Goal: Information Seeking & Learning: Find specific fact

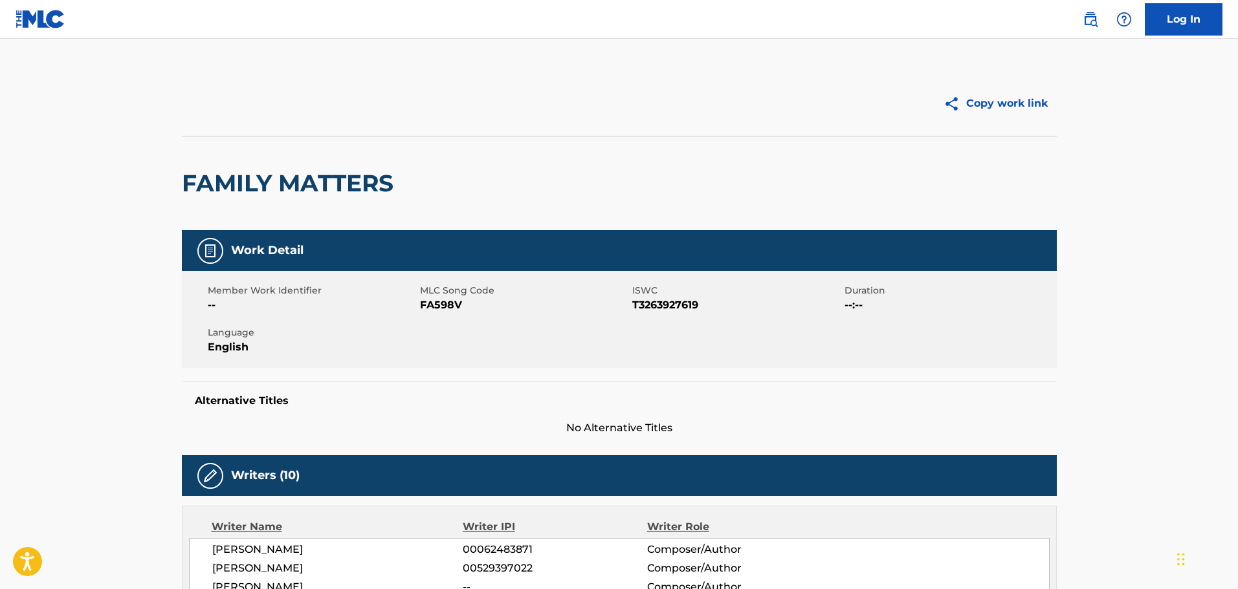
click at [1101, 28] on div "Log In" at bounding box center [1145, 19] width 153 height 32
click at [1091, 24] on img at bounding box center [1090, 20] width 16 height 16
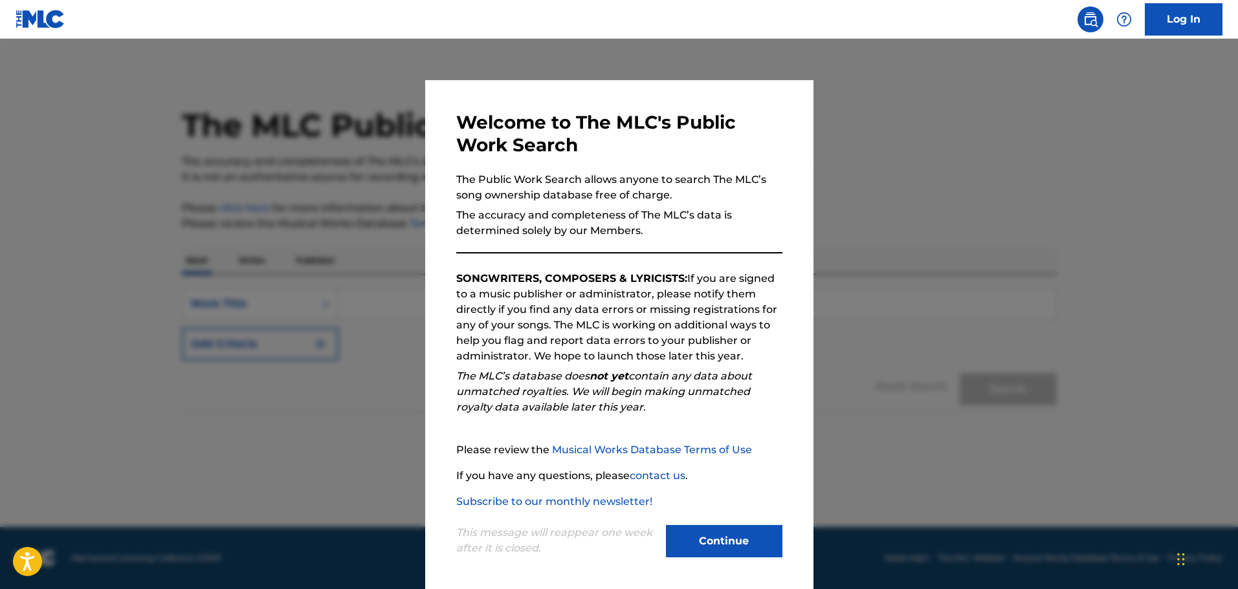
scroll to position [3, 0]
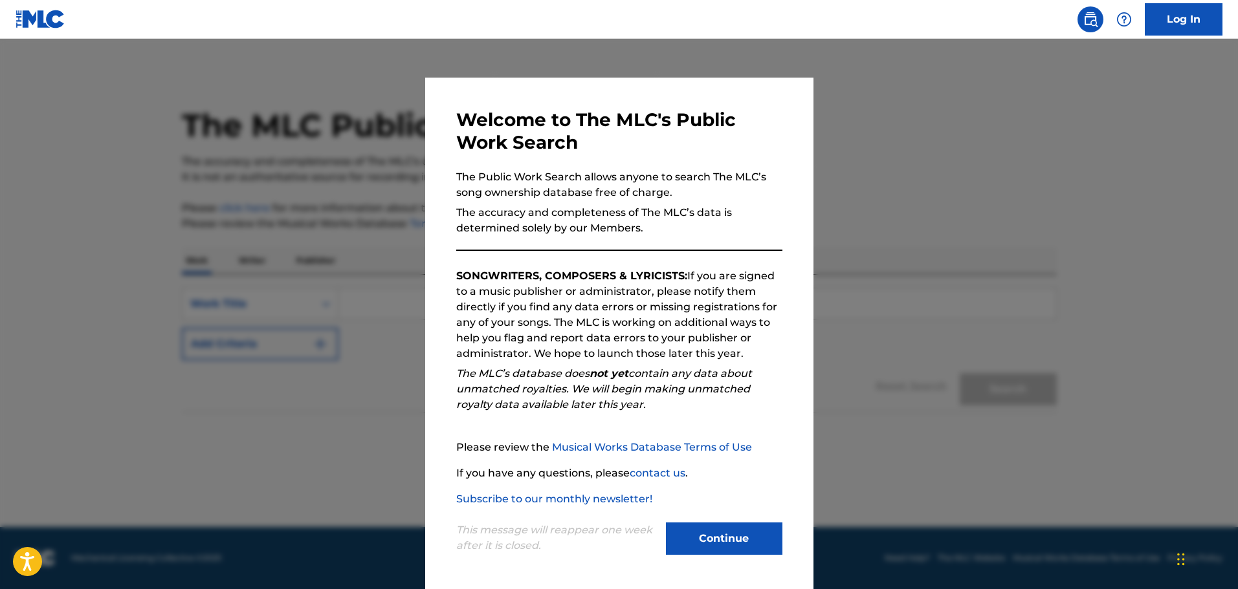
click at [703, 543] on button "Continue" at bounding box center [724, 539] width 116 height 32
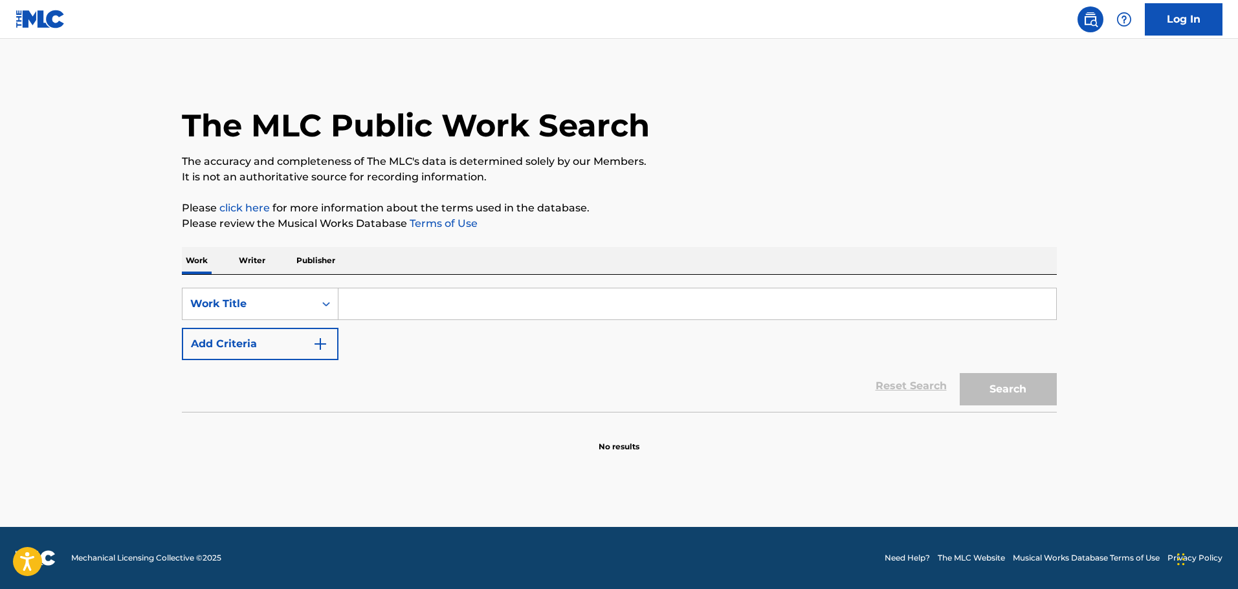
click at [382, 309] on input "Search Form" at bounding box center [697, 304] width 718 height 31
paste input "THEY WANT EFX"
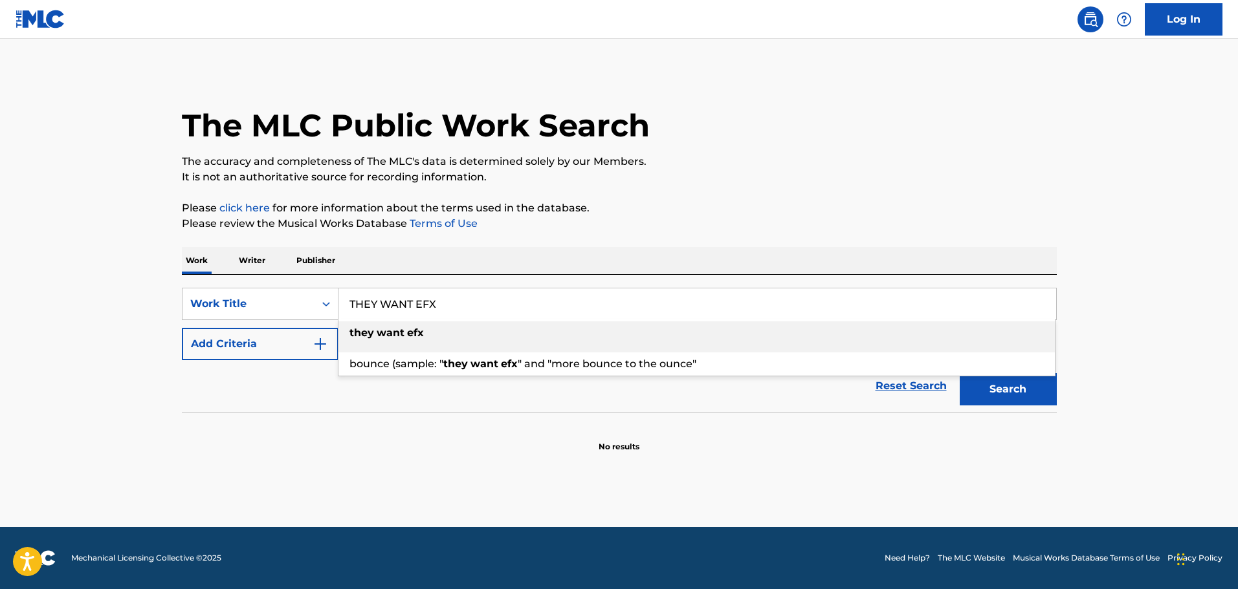
type input "THEY WANT EFX"
click at [708, 422] on section "No results" at bounding box center [619, 436] width 875 height 34
click at [1016, 386] on button "Search" at bounding box center [1008, 389] width 97 height 32
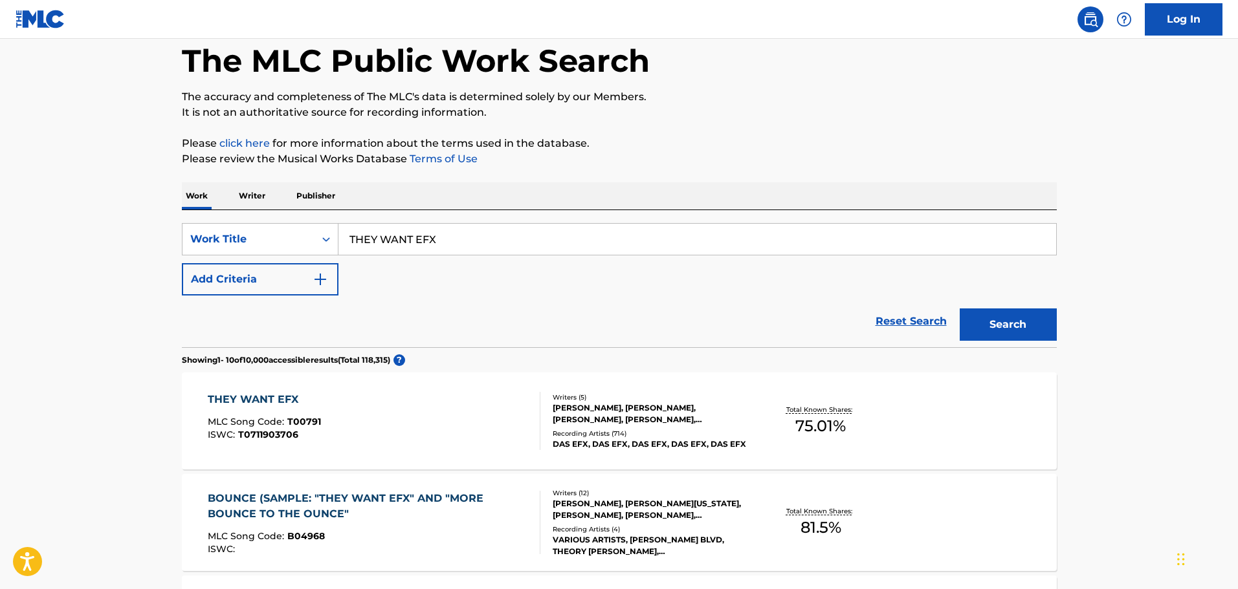
scroll to position [129, 0]
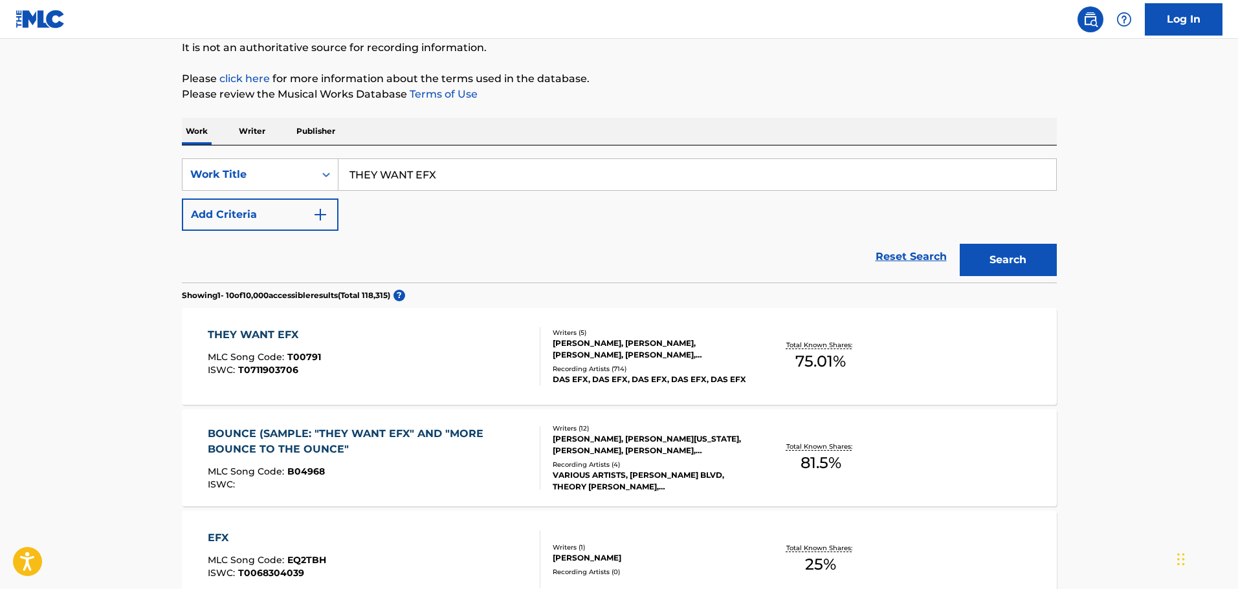
click at [474, 366] on div "THEY WANT EFX MLC Song Code : T00791 ISWC : T0711903706" at bounding box center [374, 356] width 333 height 58
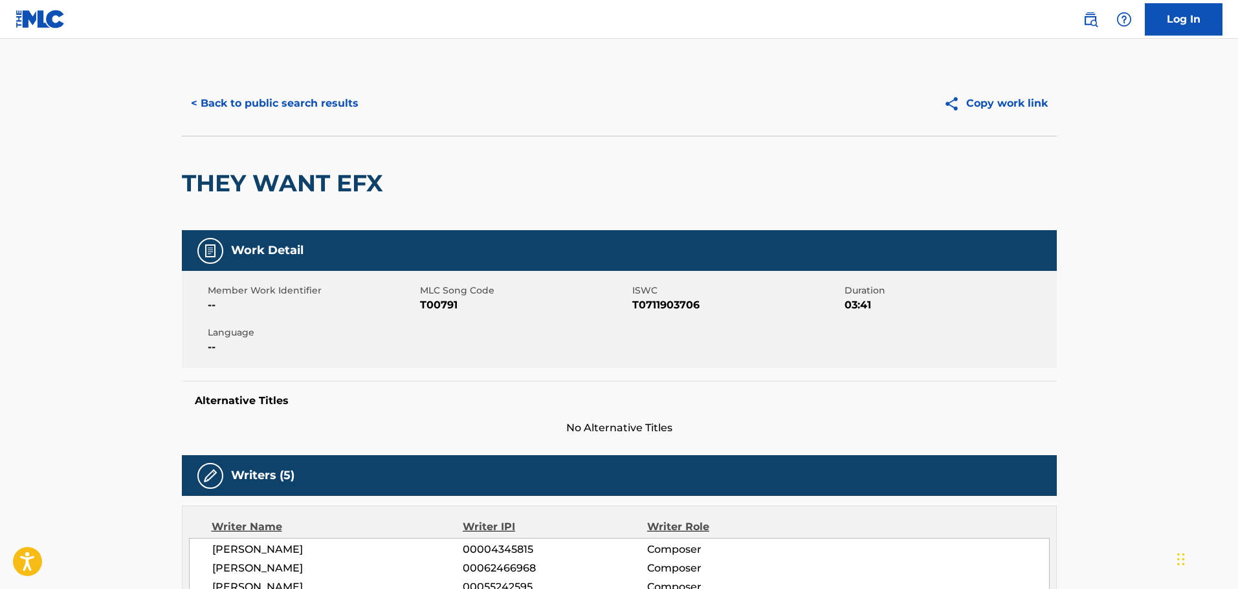
scroll to position [194, 0]
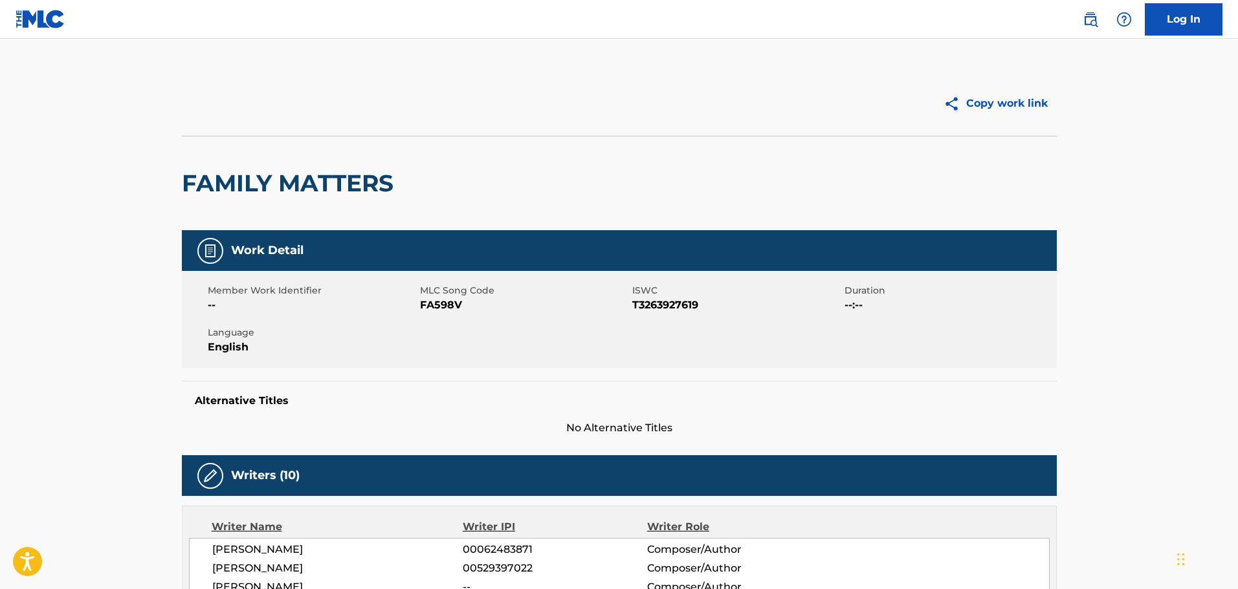
click at [1077, 26] on div "Log In" at bounding box center [1145, 19] width 153 height 32
click at [1085, 23] on img at bounding box center [1090, 20] width 16 height 16
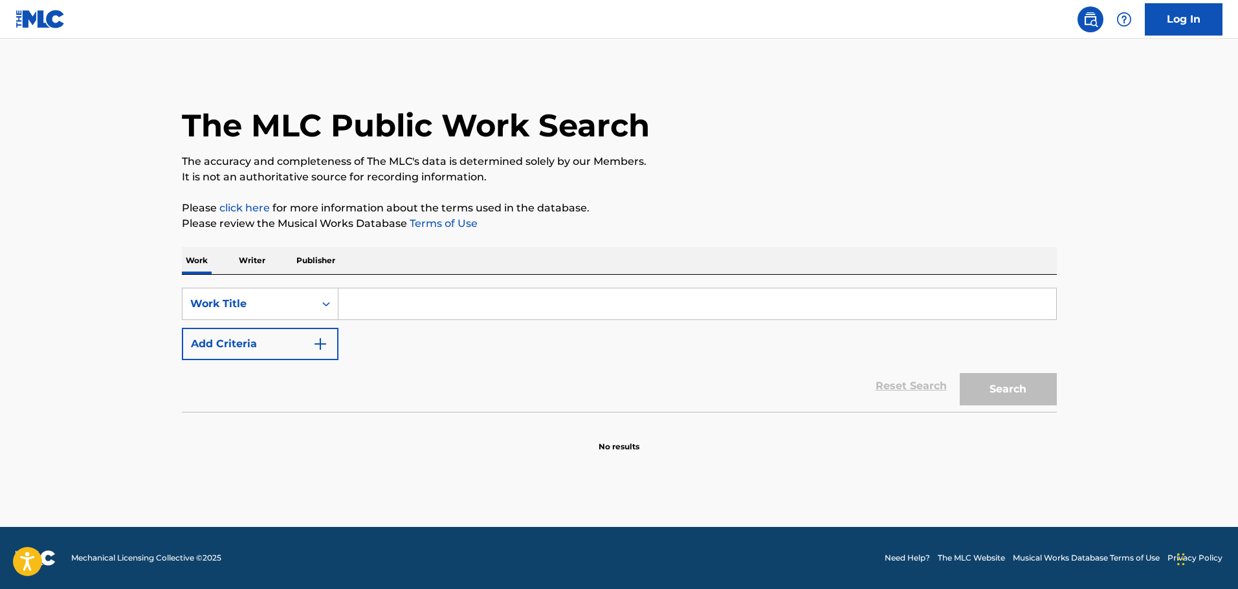
click at [451, 315] on input "Search Form" at bounding box center [697, 304] width 718 height 31
paste input "Just Like You"
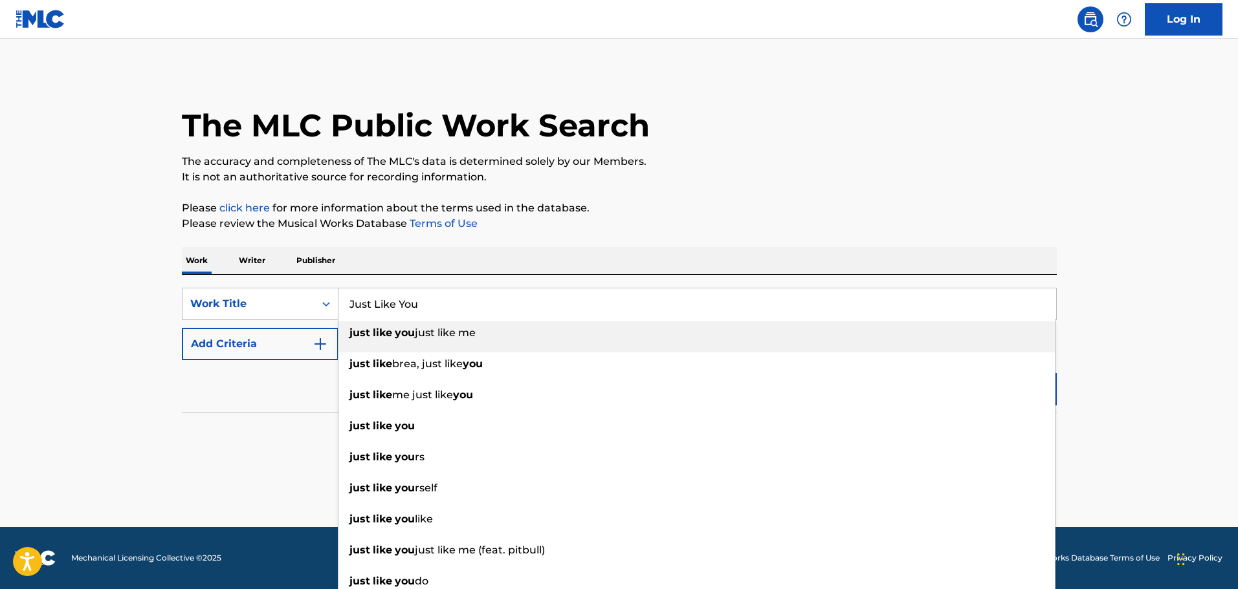
type input "Just Like You"
click at [896, 194] on div "The MLC Public Work Search The accuracy and completeness of The MLC's data is d…" at bounding box center [619, 262] width 906 height 382
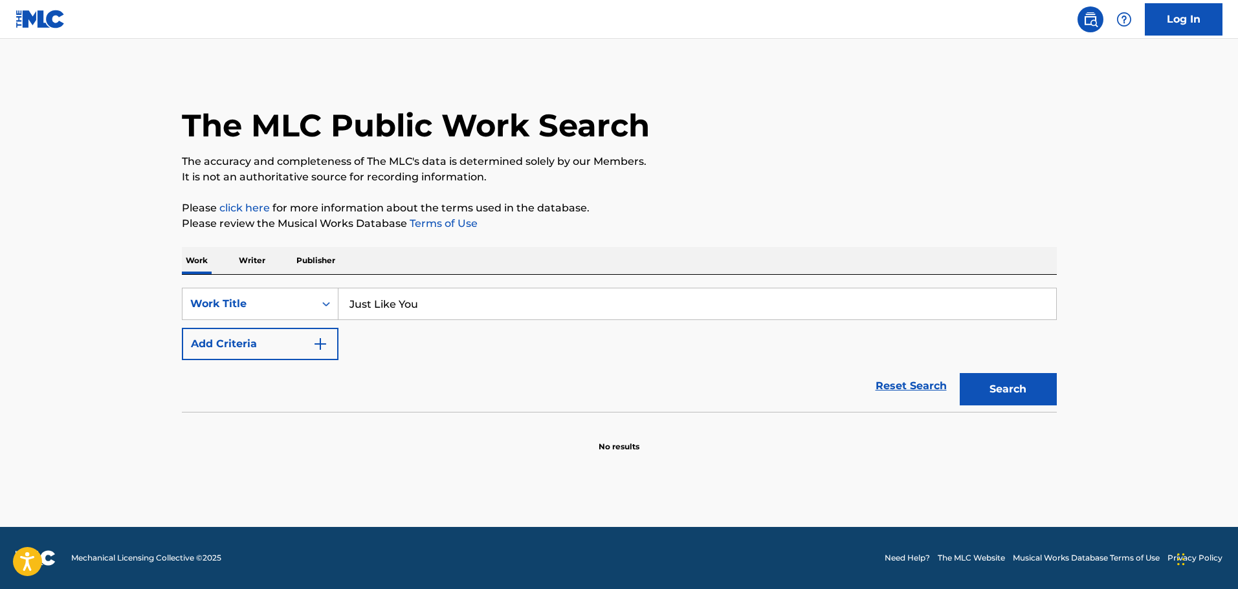
click at [313, 340] on img "Search Form" at bounding box center [321, 344] width 16 height 16
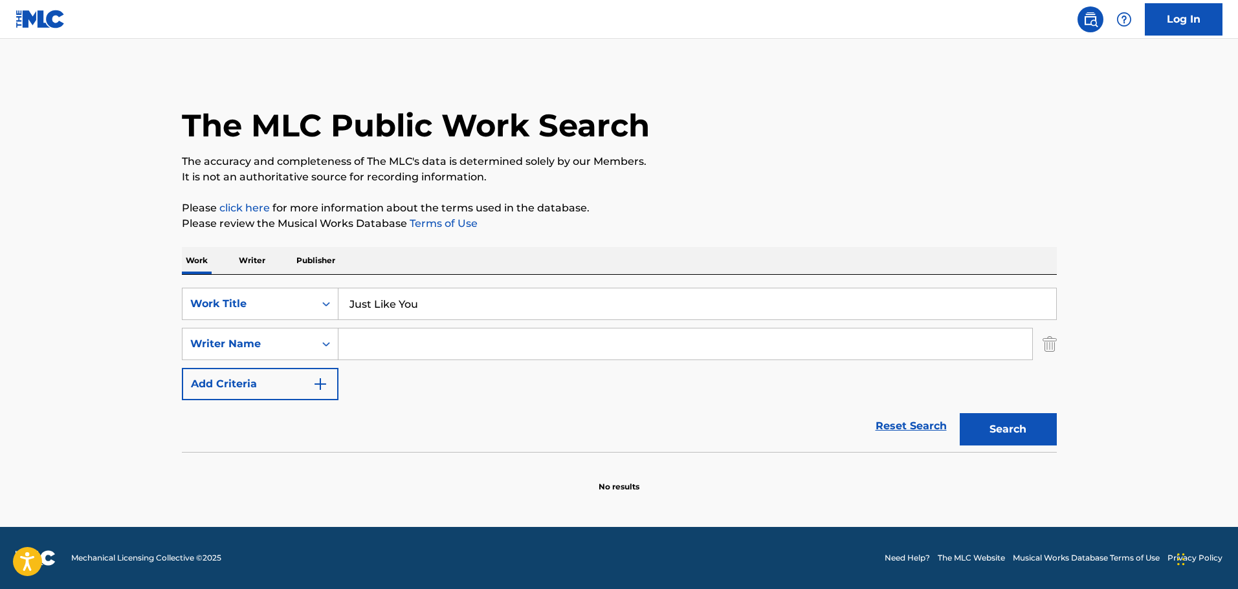
drag, startPoint x: 400, startPoint y: 340, endPoint x: 411, endPoint y: 338, distance: 11.1
click at [400, 340] on input "Search Form" at bounding box center [685, 344] width 694 height 31
paste input "Emotional Oranges"
type input "Emotional Oranges"
drag, startPoint x: 481, startPoint y: 342, endPoint x: 328, endPoint y: 343, distance: 152.7
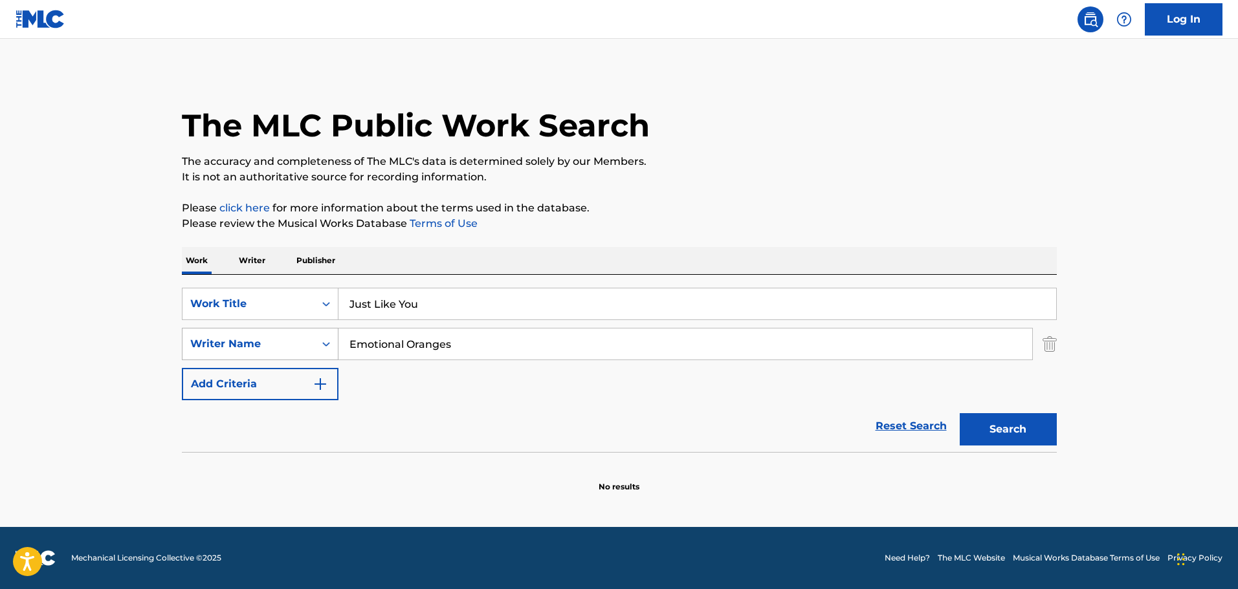
click at [328, 343] on div "SearchWithCriteria65645618-24fe-44ae-bb0e-a235e875be44 Writer Name Emotional Or…" at bounding box center [619, 344] width 875 height 32
click at [380, 349] on input "Search Form" at bounding box center [685, 344] width 694 height 31
paste input "[PERSON_NAME]"
type input "[PERSON_NAME]"
click at [1001, 431] on button "Search" at bounding box center [1008, 429] width 97 height 32
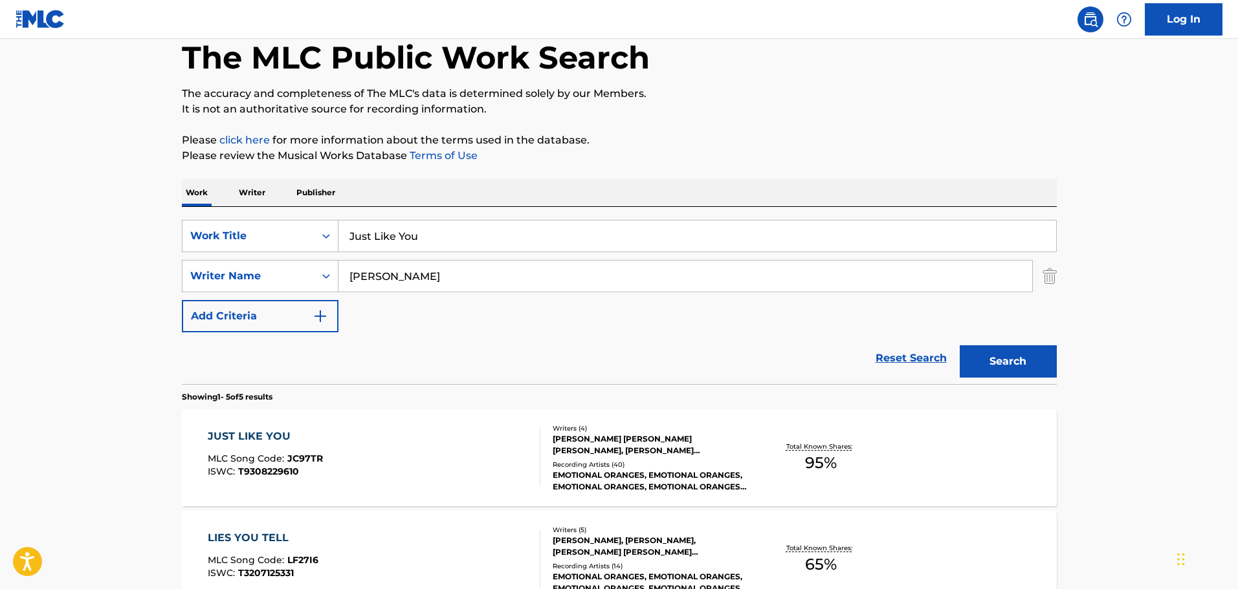
scroll to position [144, 0]
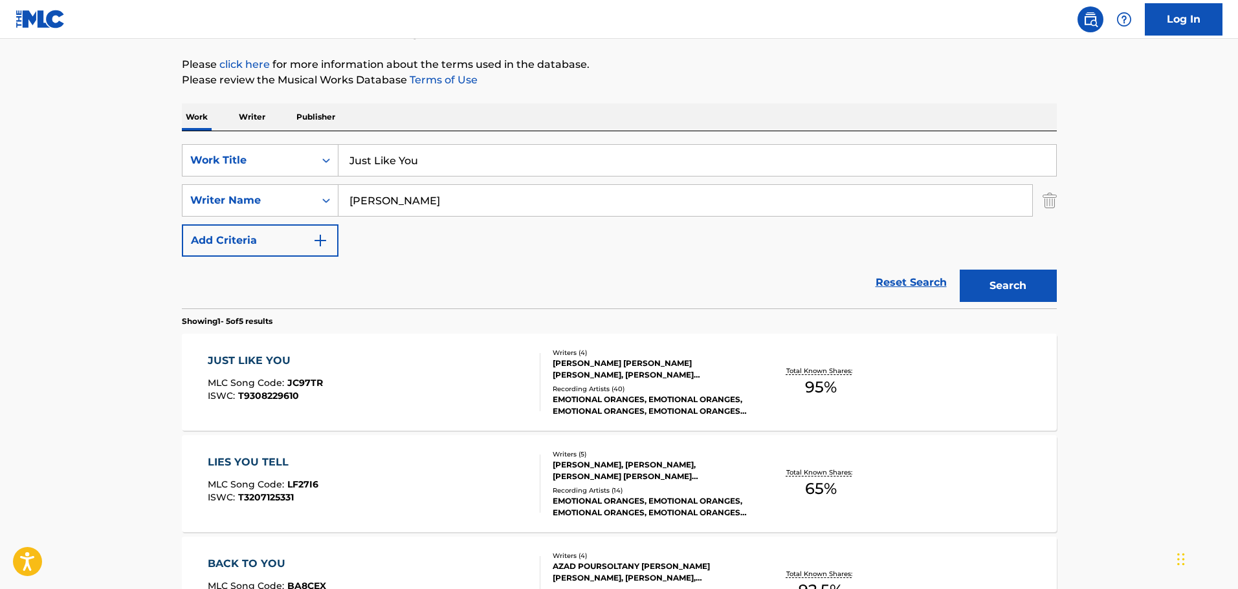
click at [475, 410] on div "JUST LIKE YOU MLC Song Code : JC97TR ISWC : T9308229610" at bounding box center [374, 382] width 333 height 58
